Goal: Task Accomplishment & Management: Manage account settings

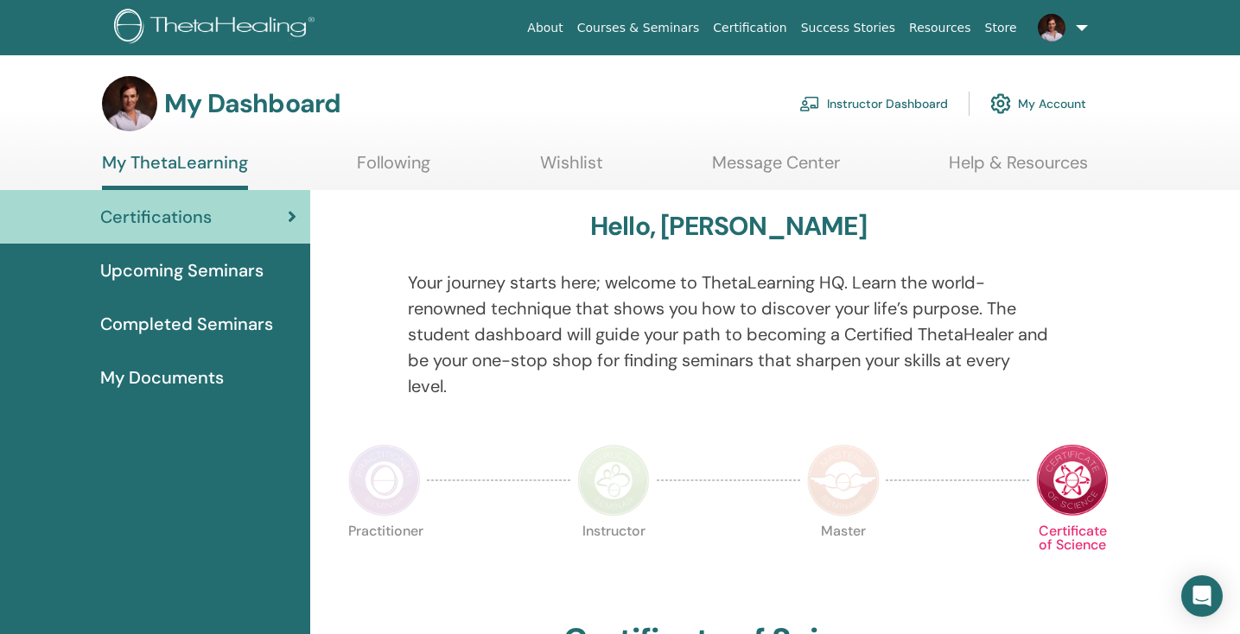
click at [857, 99] on link "Instructor Dashboard" at bounding box center [874, 104] width 149 height 38
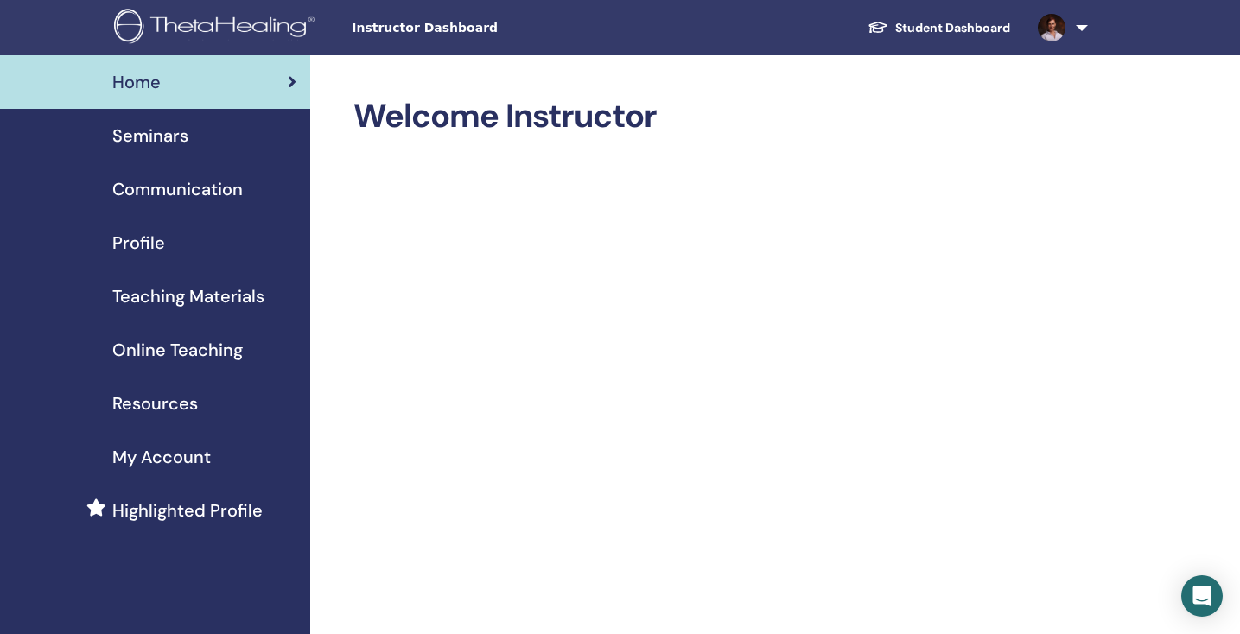
click at [163, 137] on span "Seminars" at bounding box center [150, 136] width 76 height 26
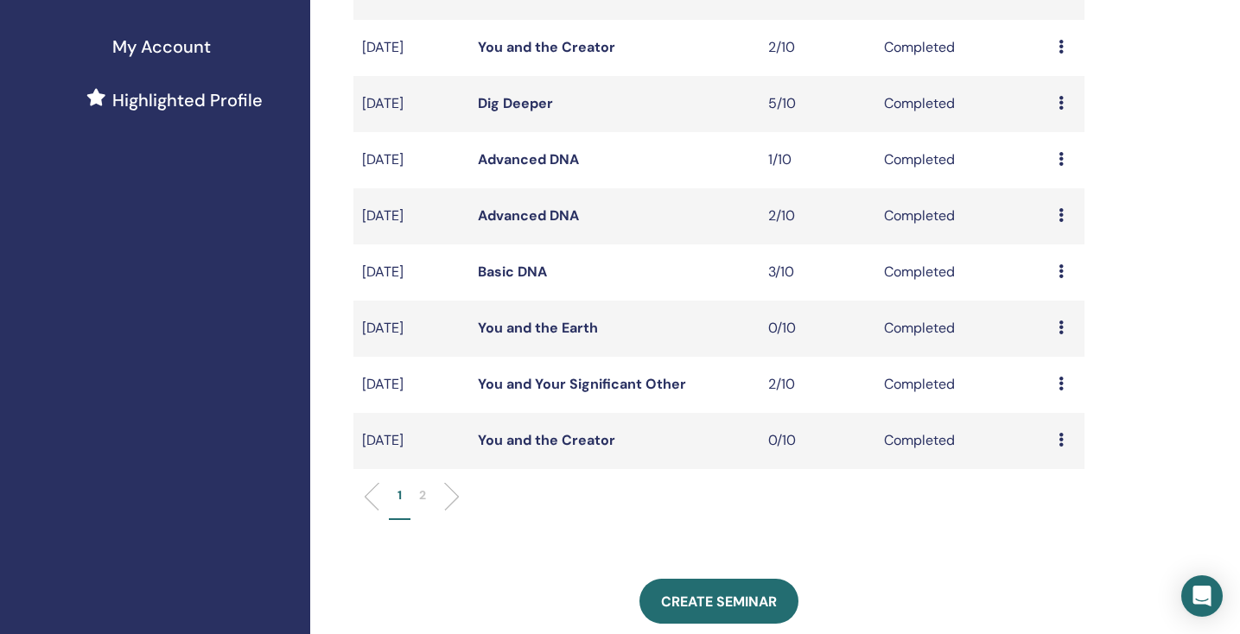
scroll to position [414, 0]
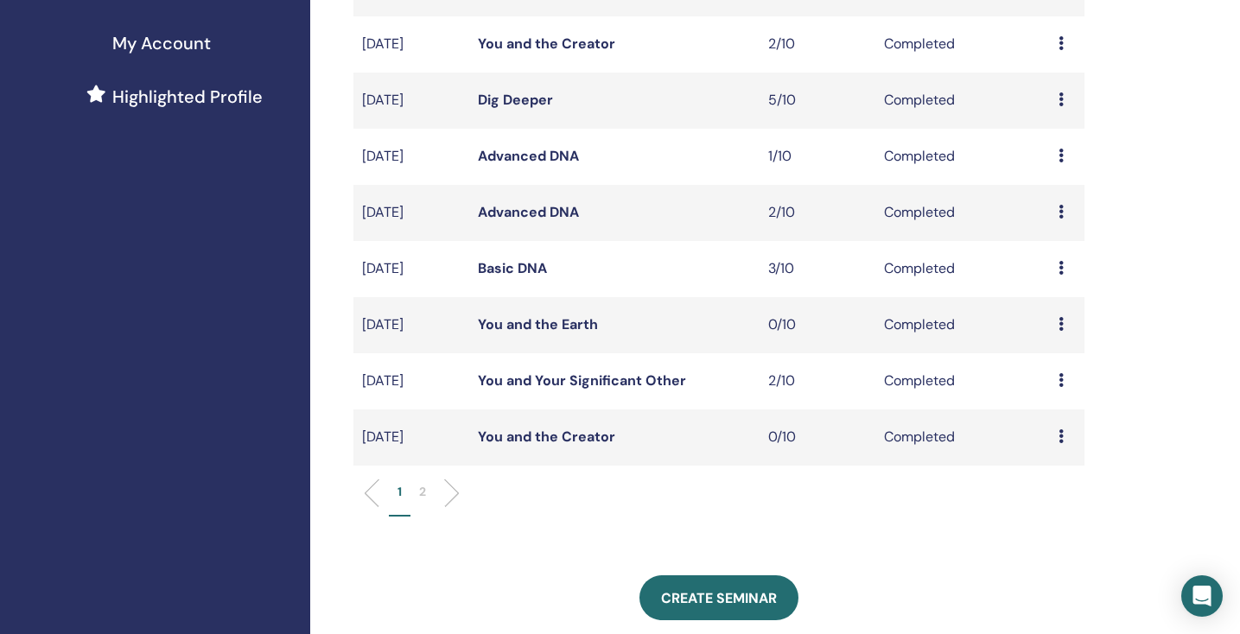
click at [369, 491] on li at bounding box center [378, 493] width 29 height 29
click at [456, 492] on li at bounding box center [444, 493] width 29 height 29
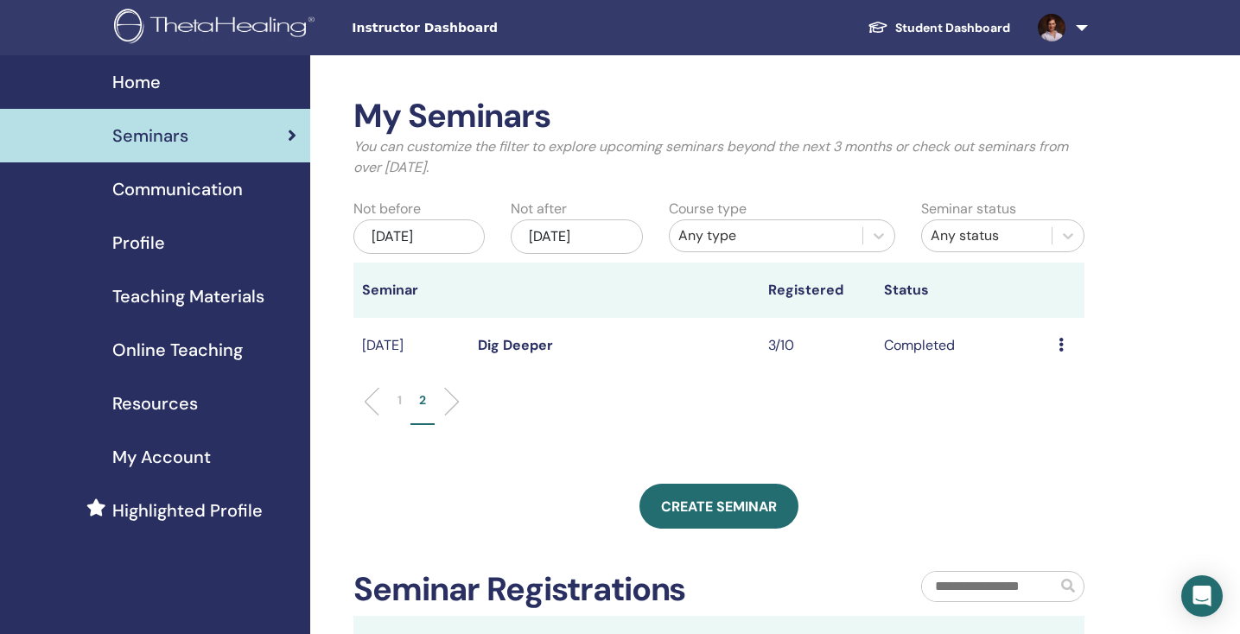
scroll to position [0, 0]
click at [367, 399] on li at bounding box center [378, 401] width 29 height 29
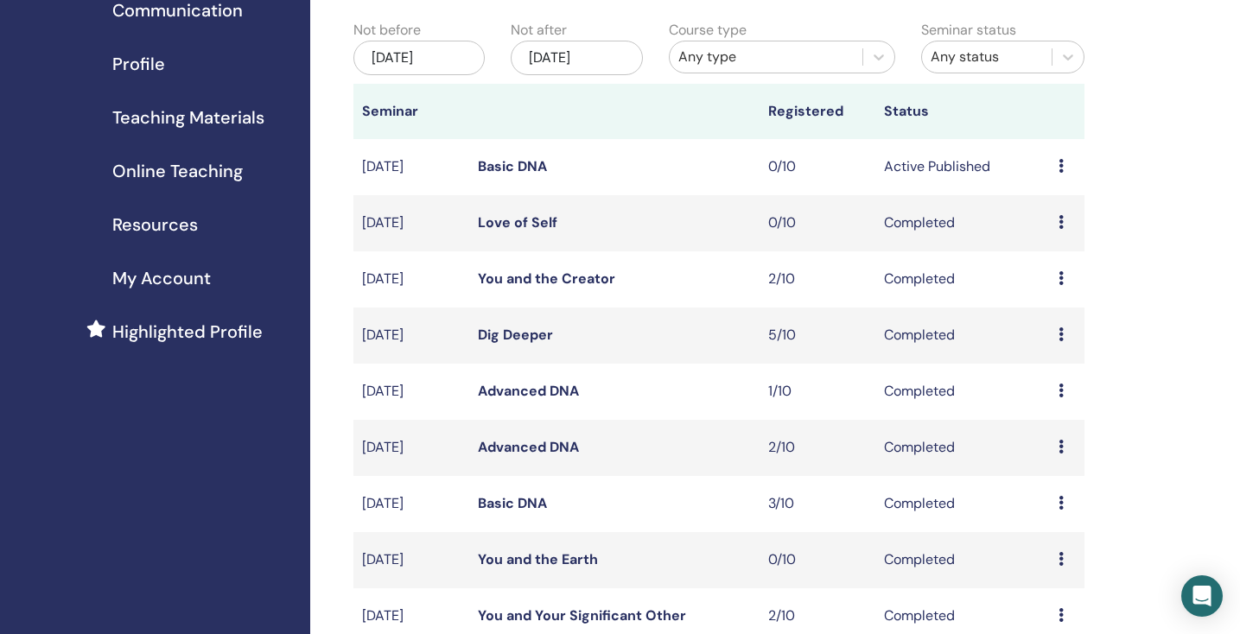
scroll to position [182, 0]
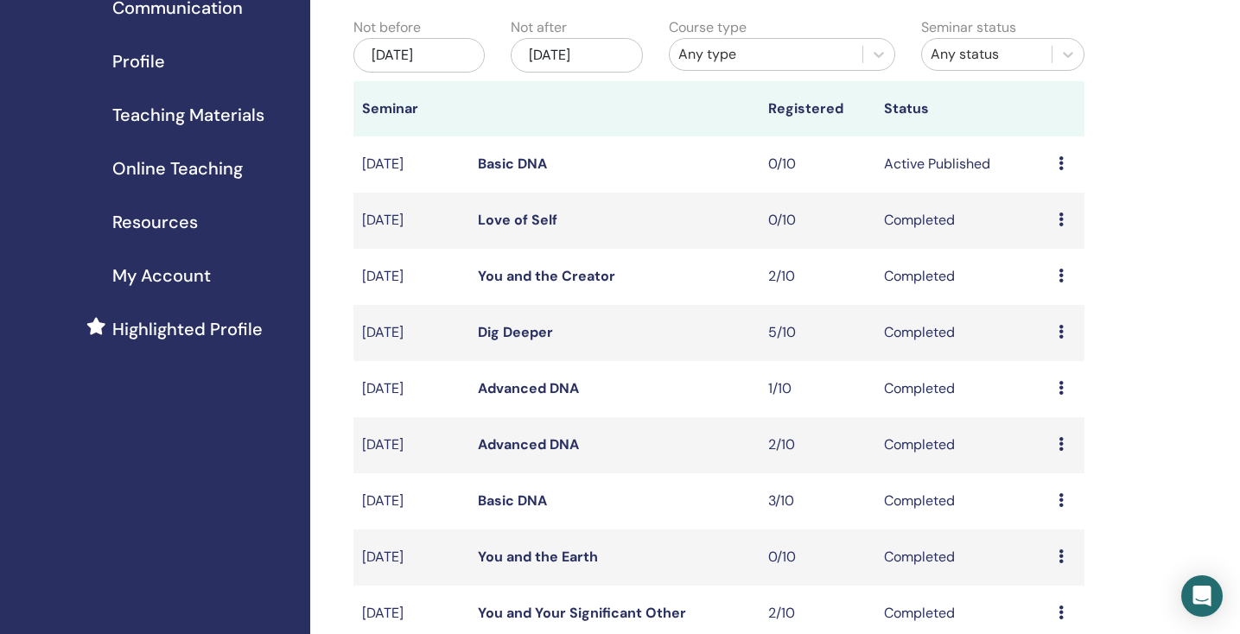
click at [547, 276] on link "You and the Creator" at bounding box center [546, 276] width 137 height 18
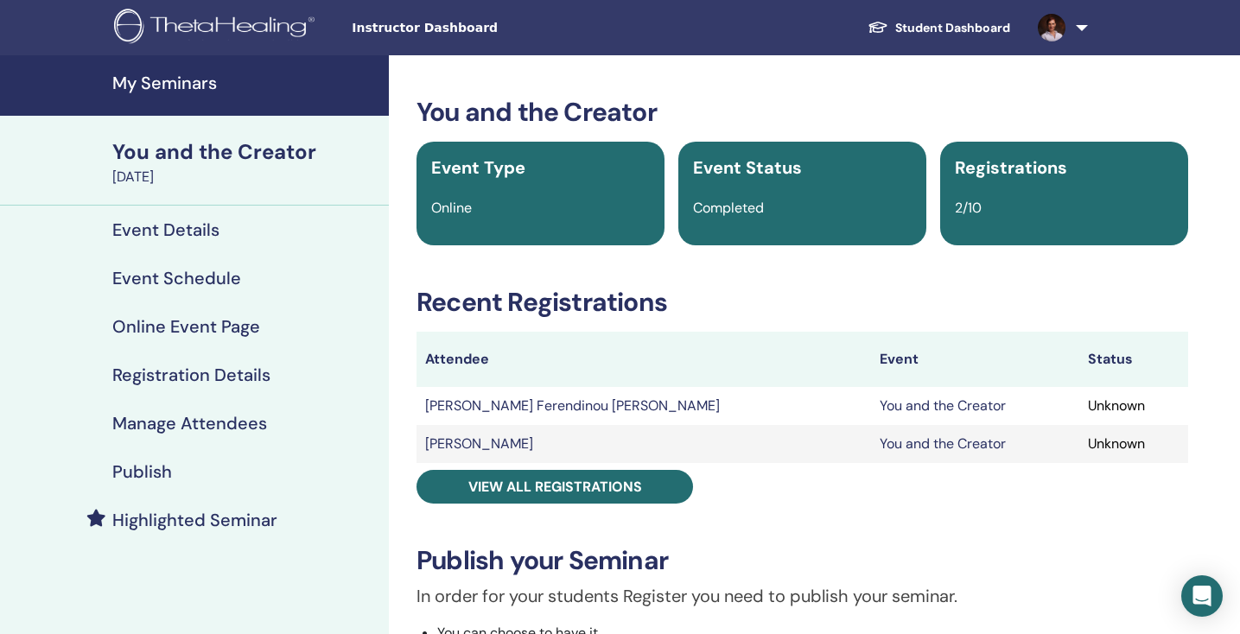
click at [147, 427] on h4 "Manage Attendees" at bounding box center [189, 423] width 155 height 21
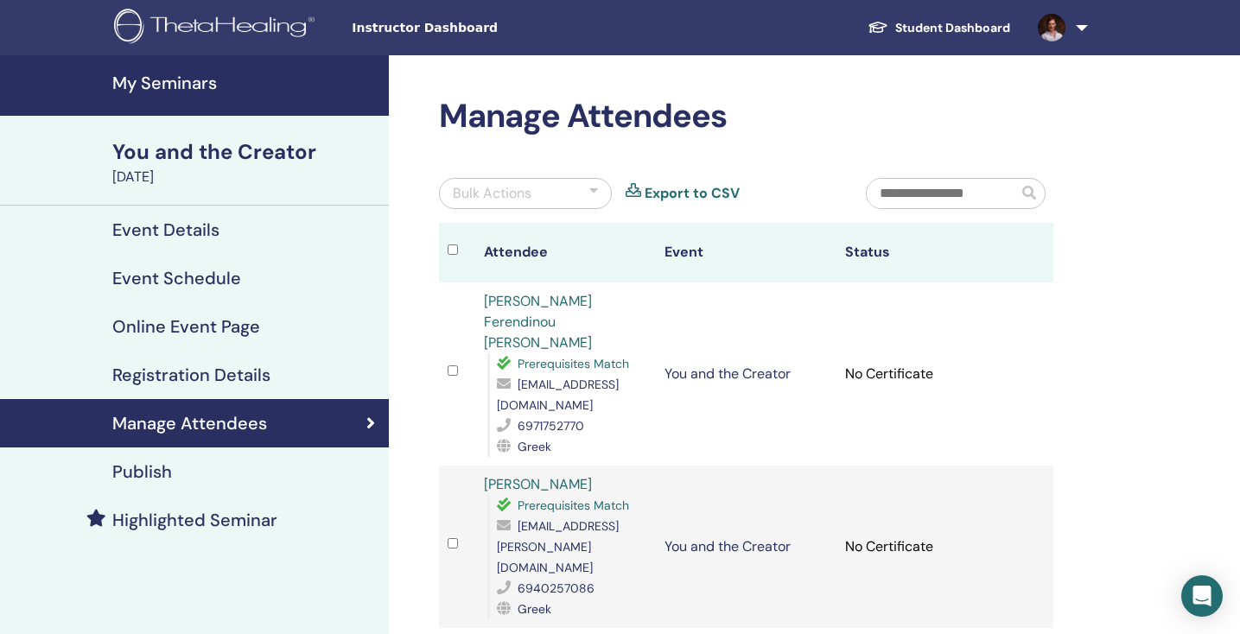
click at [489, 192] on div "Bulk Actions" at bounding box center [492, 193] width 79 height 21
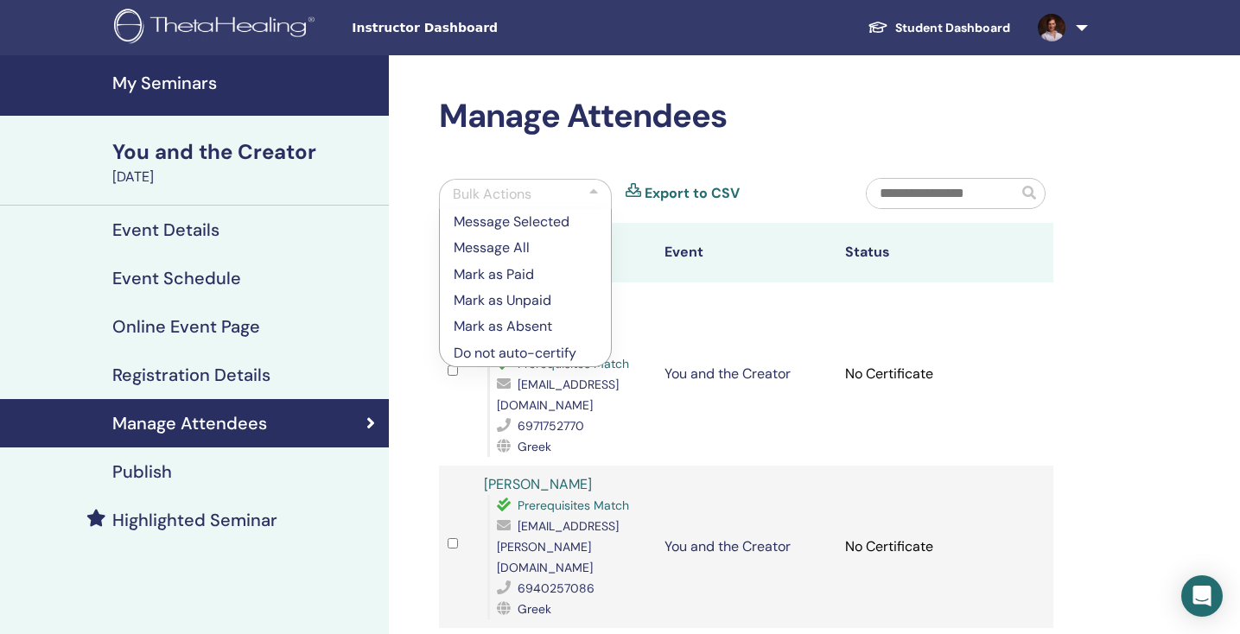
click at [424, 425] on div "Manage Attendees Bulk Actions Message Selected Message All Mark as Paid Mark as…" at bounding box center [802, 496] width 827 height 883
click at [597, 143] on div "Manage Attendees Bulk Actions Message Selected Message All Mark as Paid Mark as…" at bounding box center [746, 397] width 635 height 600
click at [594, 189] on div at bounding box center [594, 194] width 9 height 21
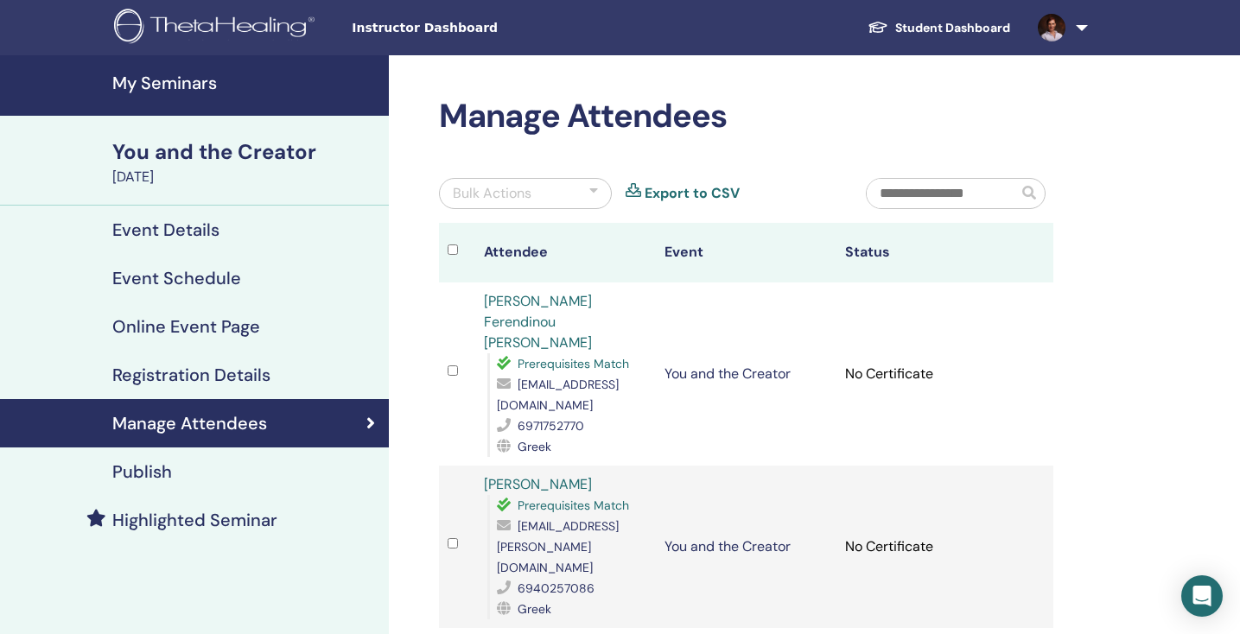
click at [595, 188] on div at bounding box center [594, 193] width 9 height 21
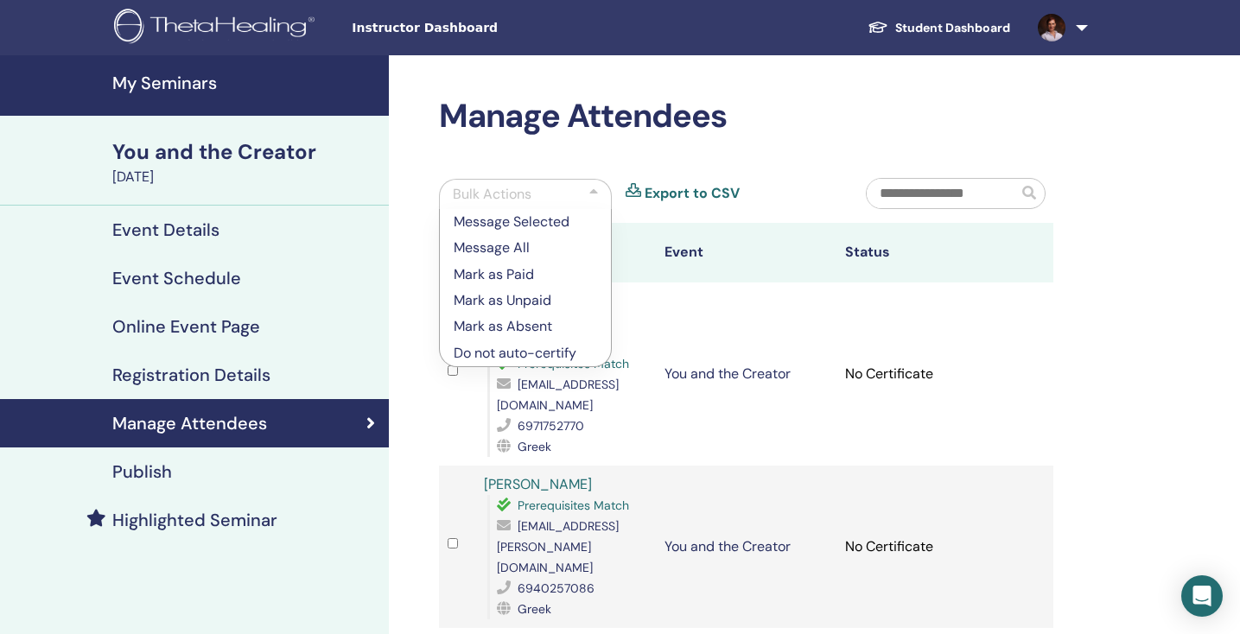
click at [469, 328] on p "Mark as Absent" at bounding box center [525, 326] width 143 height 21
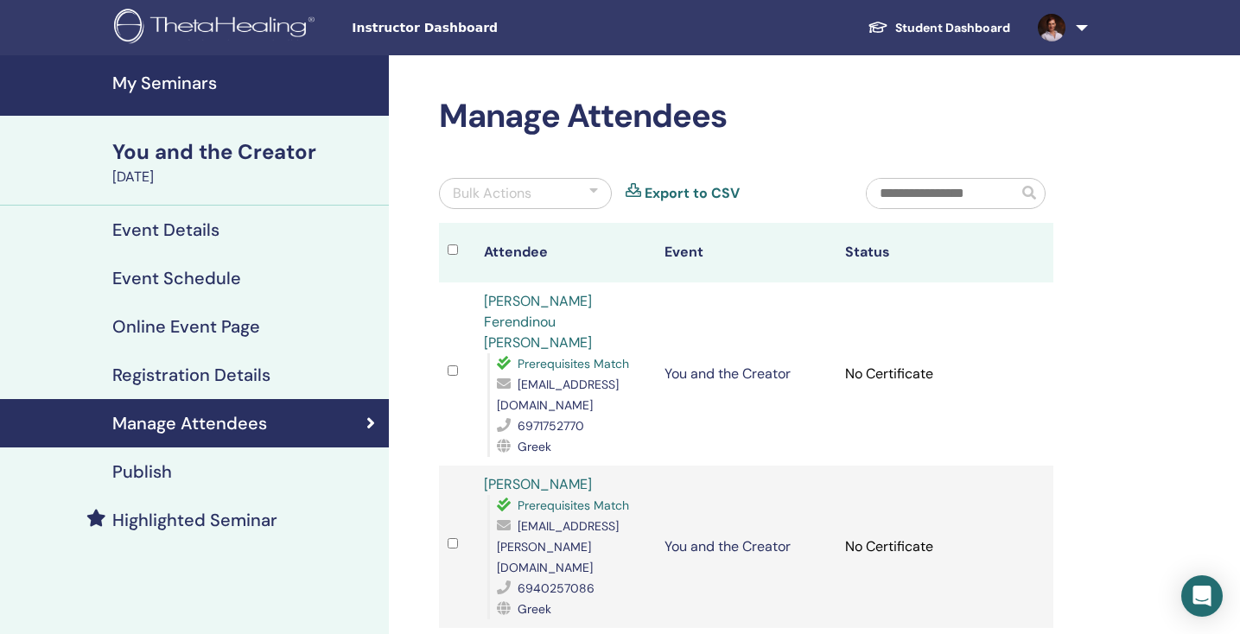
click at [125, 84] on h4 "My Seminars" at bounding box center [245, 83] width 266 height 21
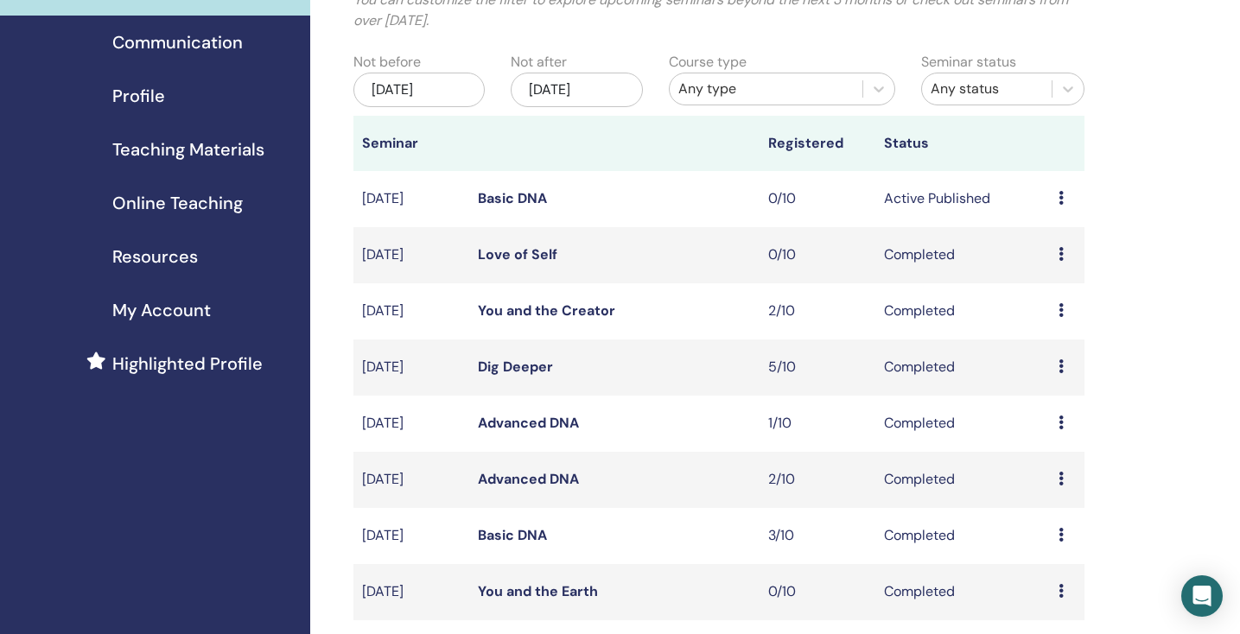
scroll to position [150, 0]
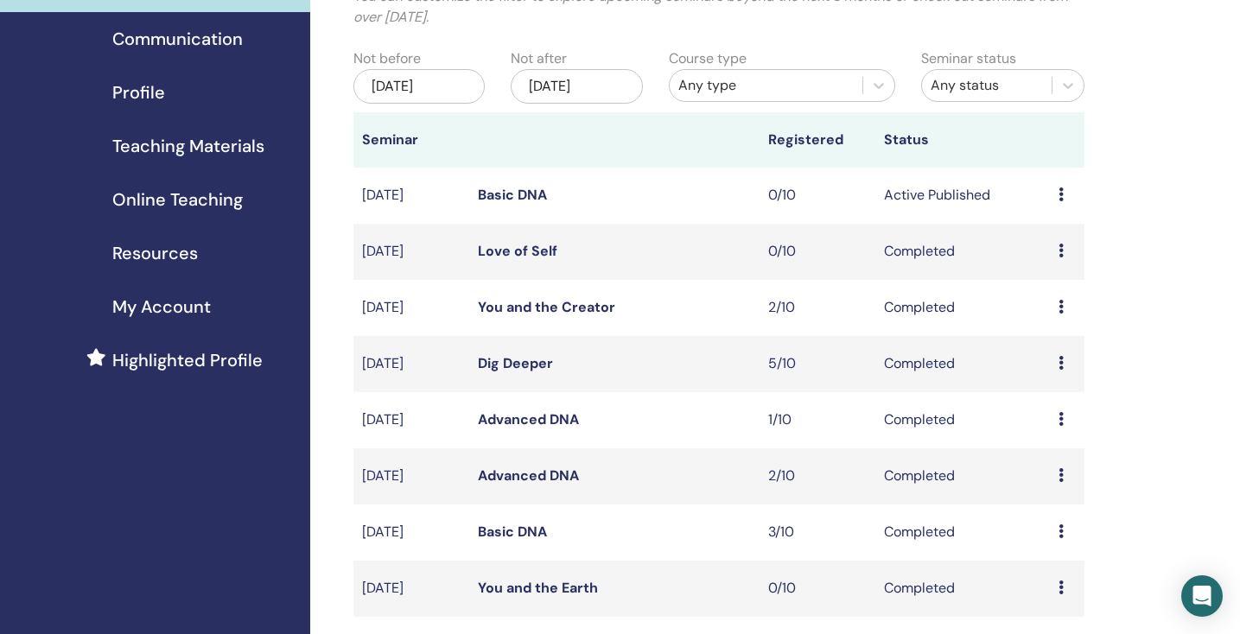
click at [513, 194] on link "Basic DNA" at bounding box center [512, 195] width 69 height 18
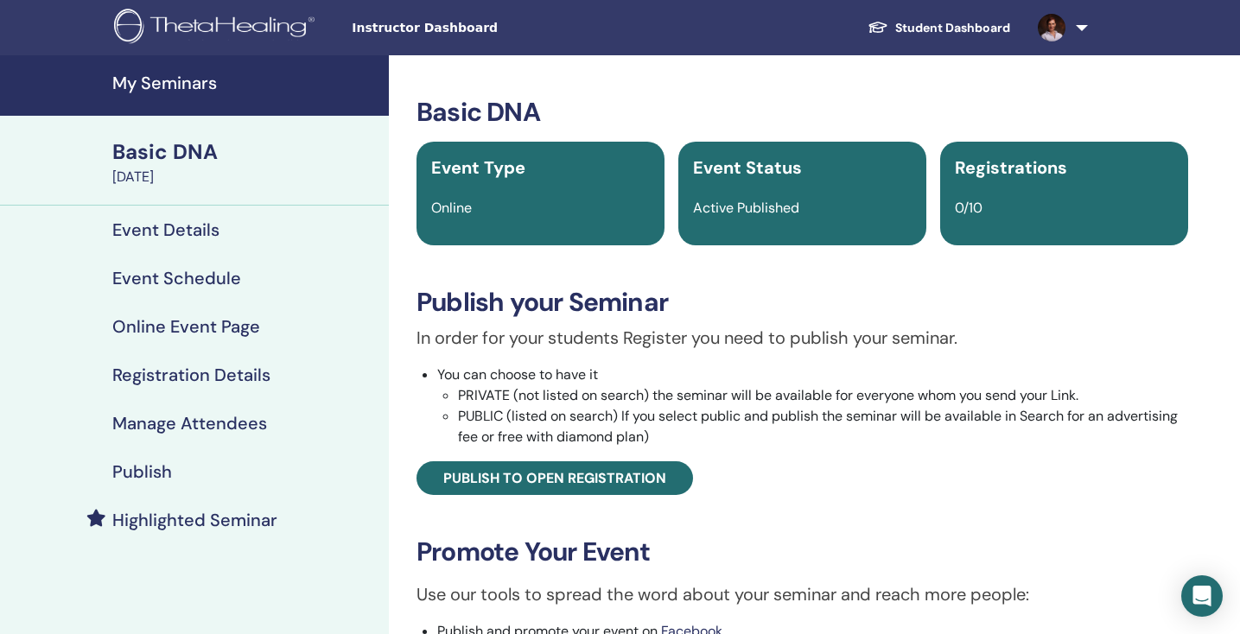
click at [122, 85] on h4 "My Seminars" at bounding box center [245, 83] width 266 height 21
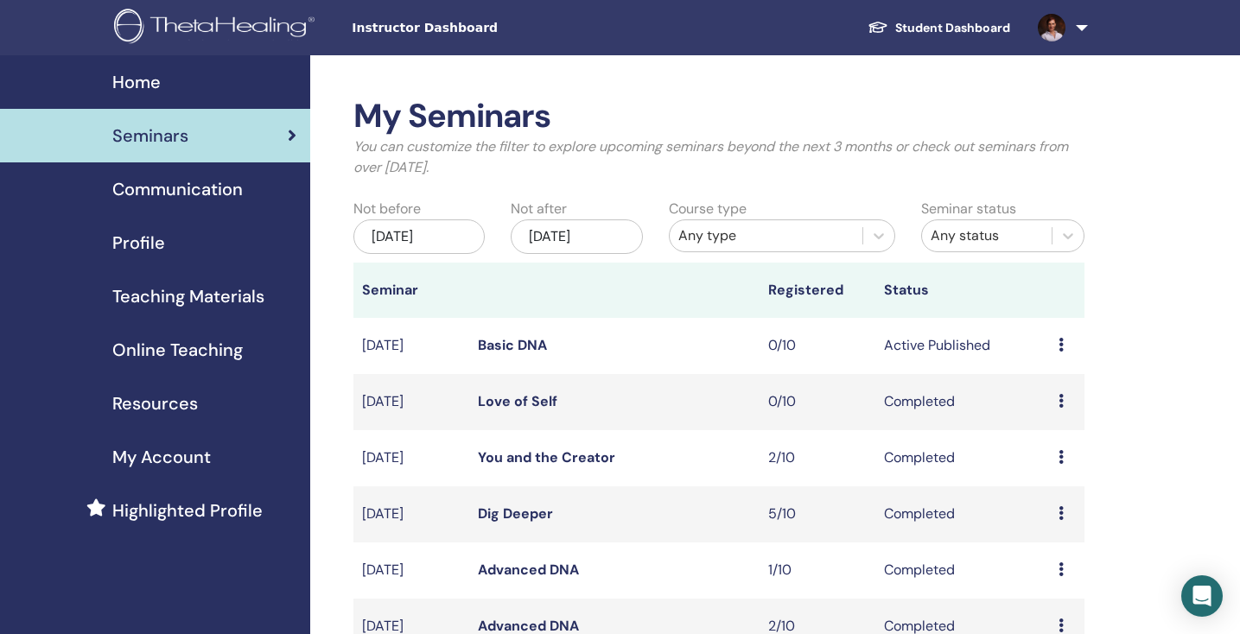
click at [465, 234] on div "[DATE]" at bounding box center [420, 237] width 132 height 35
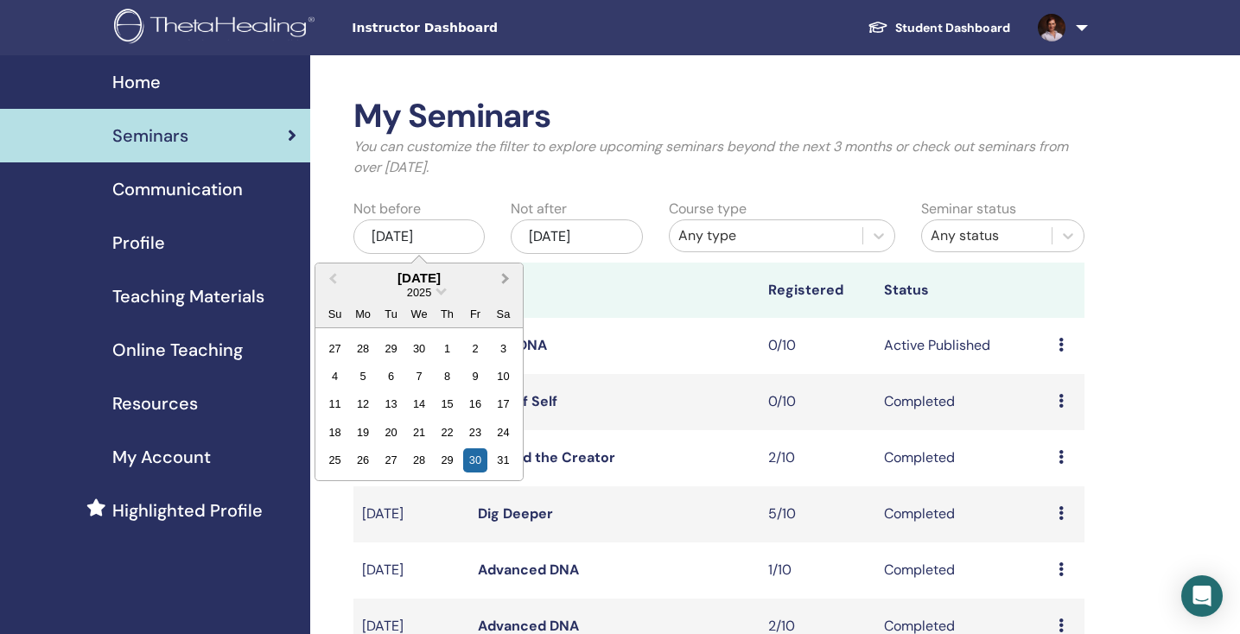
click at [506, 278] on span "Next Month" at bounding box center [506, 278] width 0 height 18
click at [626, 232] on div "[DATE]" at bounding box center [577, 237] width 132 height 35
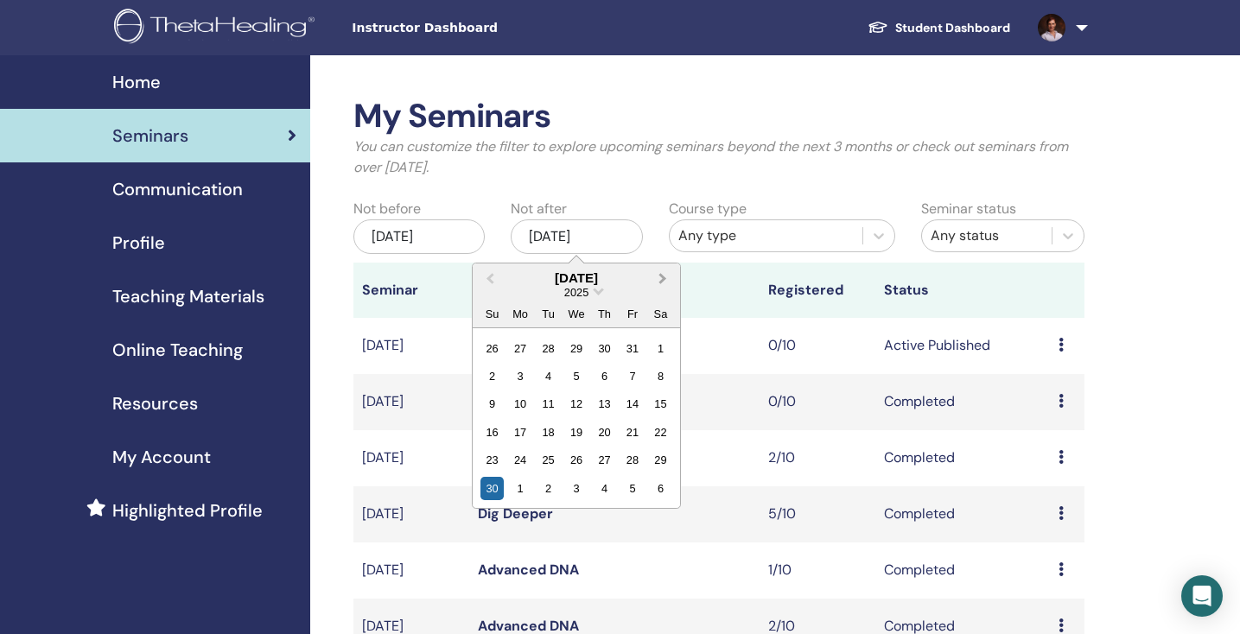
click at [663, 277] on span "Next Month" at bounding box center [663, 278] width 0 height 18
click at [576, 461] on div "31" at bounding box center [576, 460] width 23 height 23
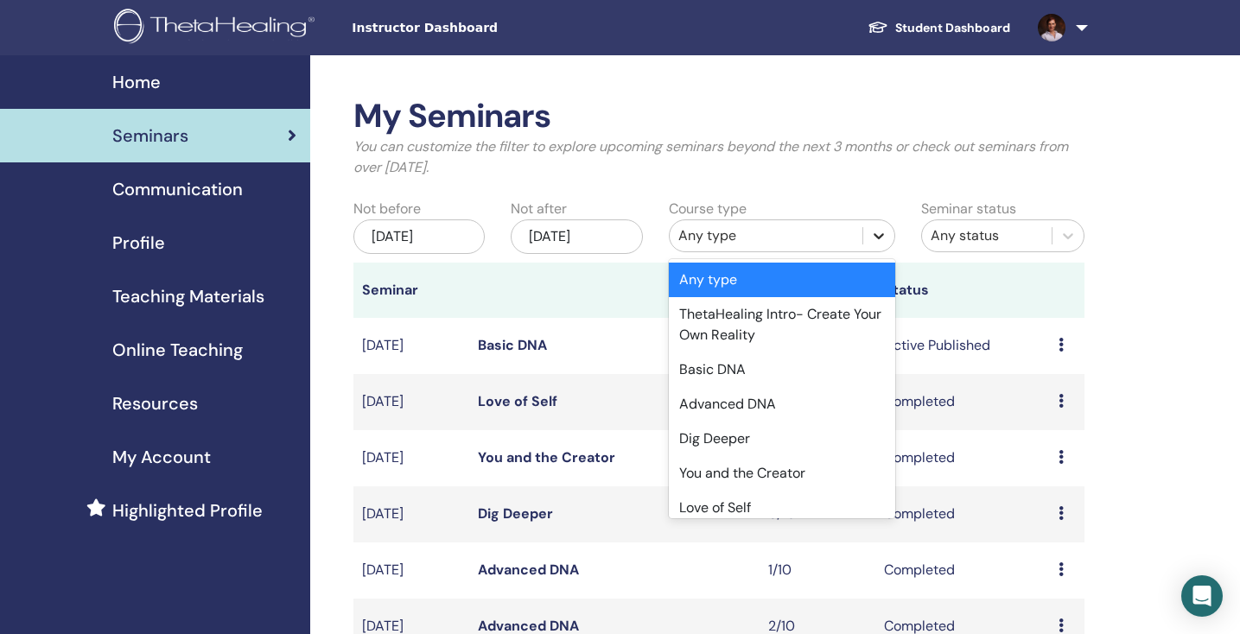
click at [881, 237] on icon at bounding box center [879, 236] width 10 height 6
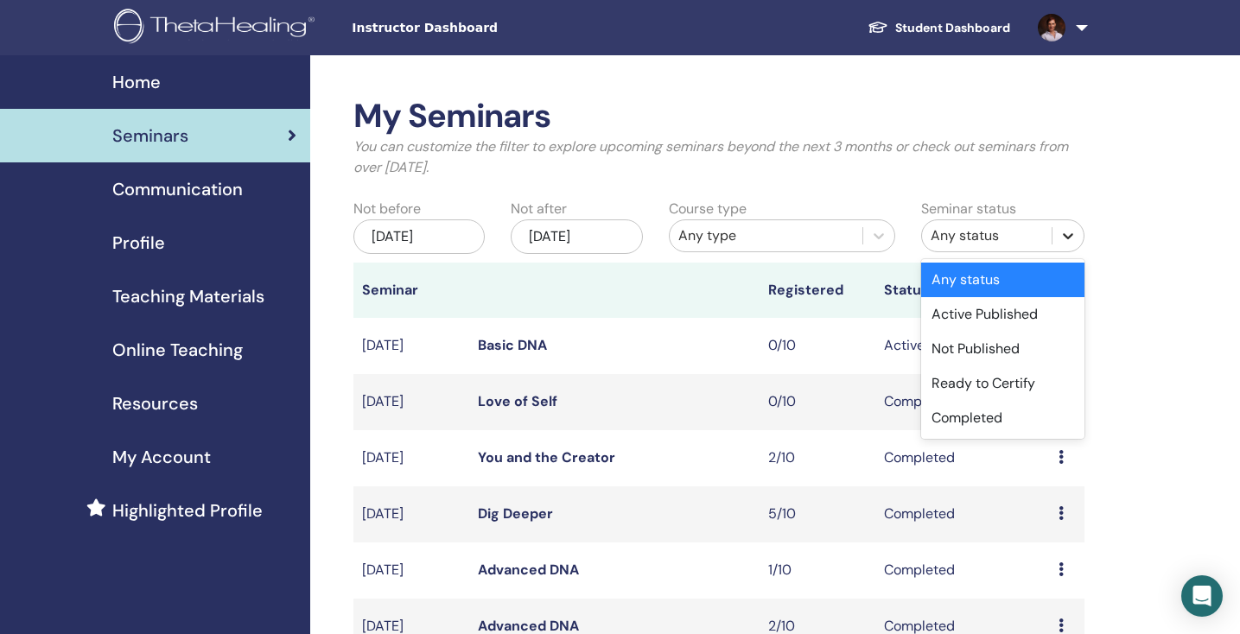
click at [1072, 238] on icon at bounding box center [1068, 235] width 17 height 17
click at [1010, 317] on div "Active Published" at bounding box center [1002, 314] width 163 height 35
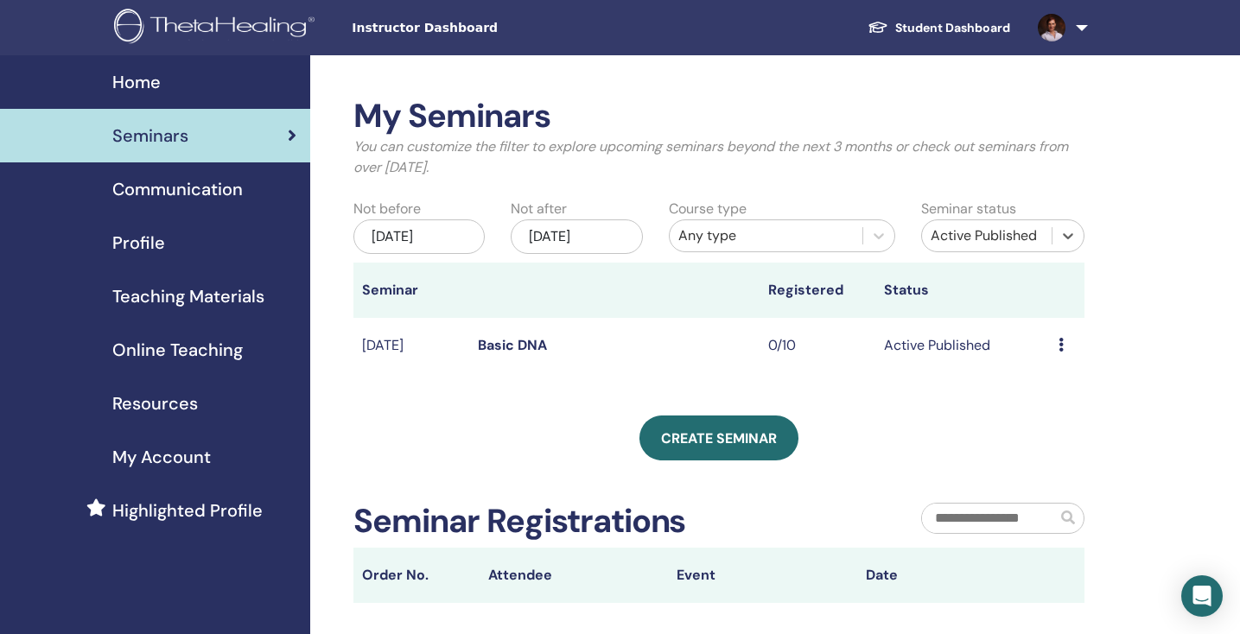
click at [464, 240] on div "[DATE]" at bounding box center [420, 237] width 132 height 35
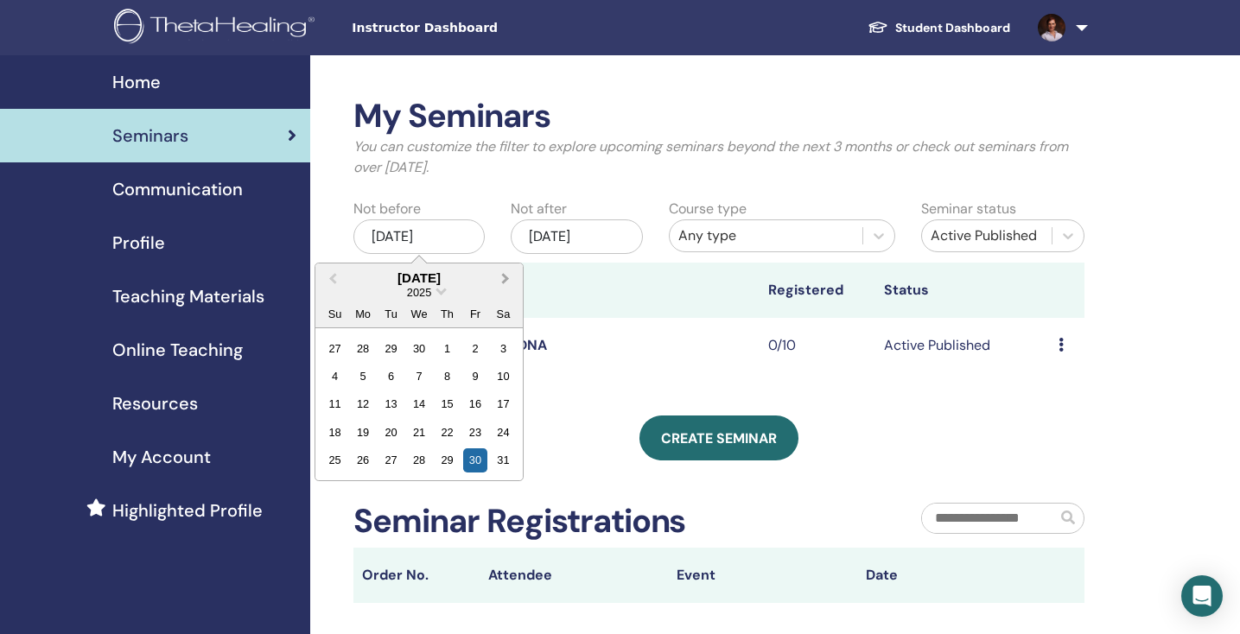
click at [507, 282] on button "Next Month" at bounding box center [508, 279] width 28 height 28
click at [500, 273] on button "Next Month" at bounding box center [508, 279] width 28 height 28
click at [364, 355] on div "1" at bounding box center [362, 347] width 23 height 23
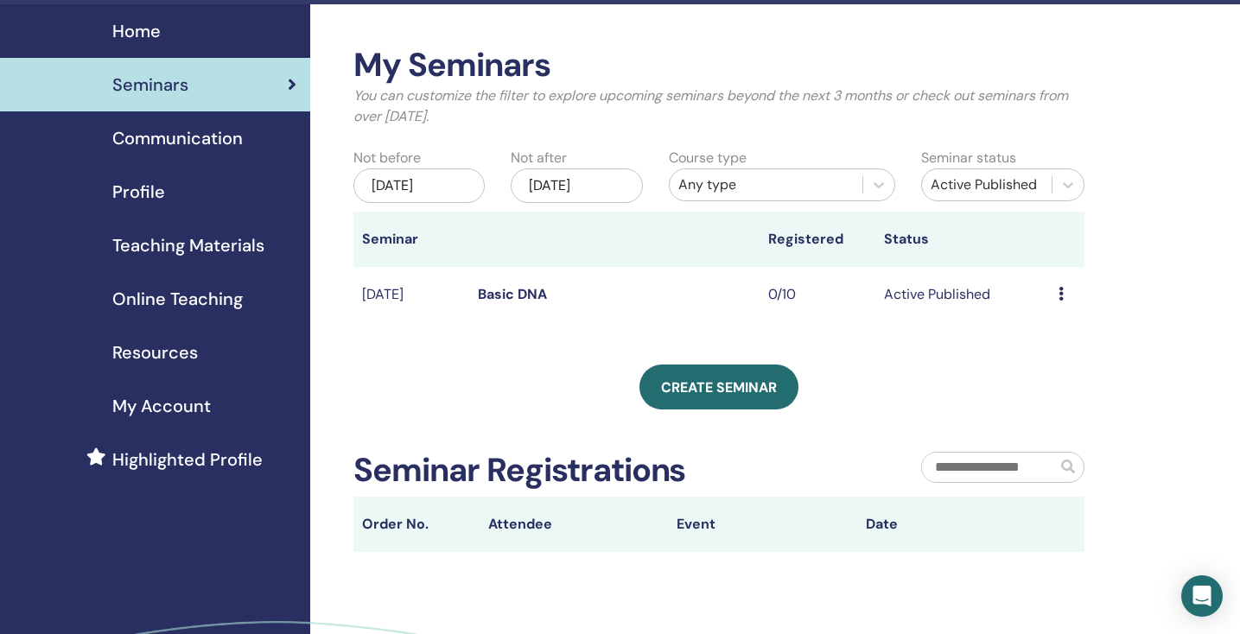
scroll to position [68, 0]
